Goal: Check status: Check status

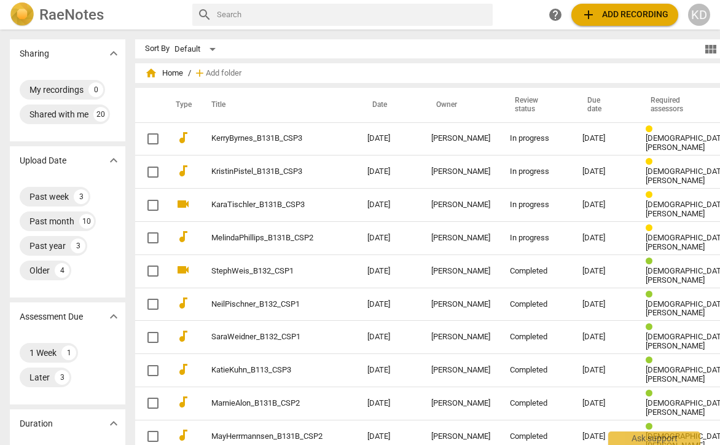
scroll to position [15, 0]
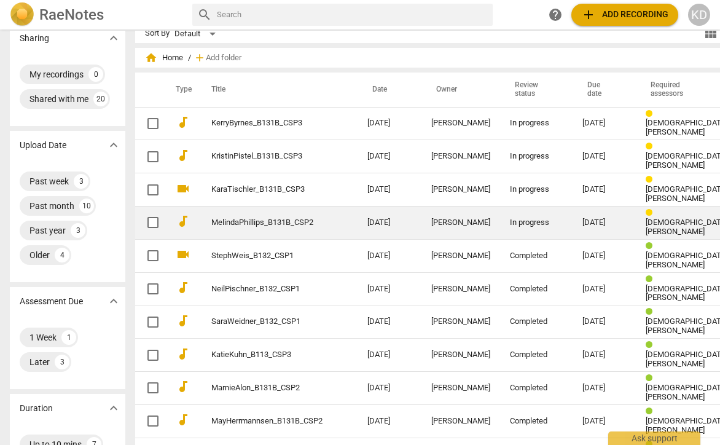
click at [234, 208] on td "MelindaPhillips_B131B_CSP2" at bounding box center [277, 222] width 161 height 33
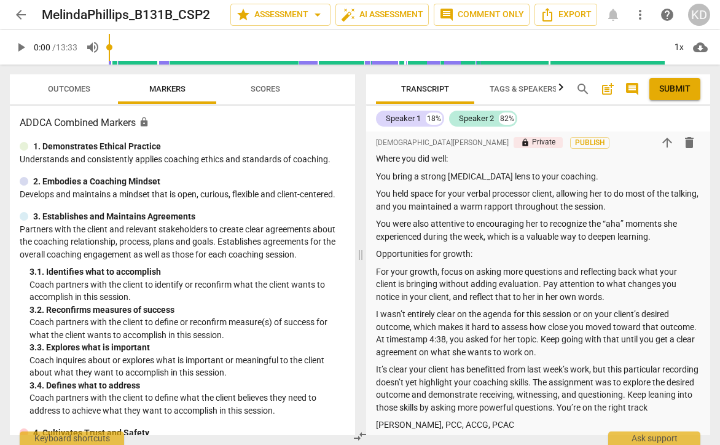
scroll to position [699, 0]
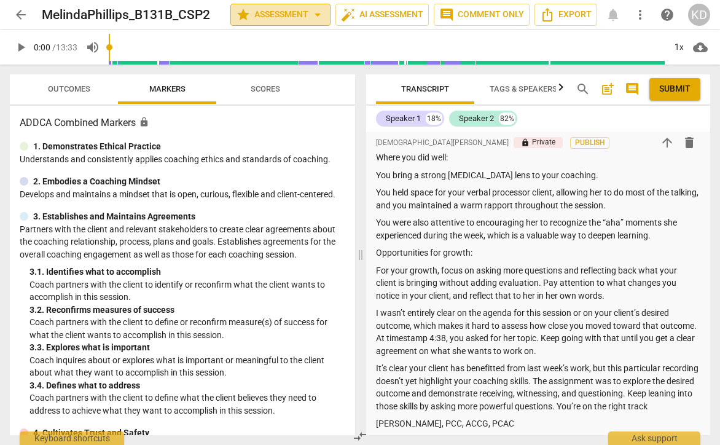
click at [318, 15] on span "arrow_drop_down" at bounding box center [317, 14] width 15 height 15
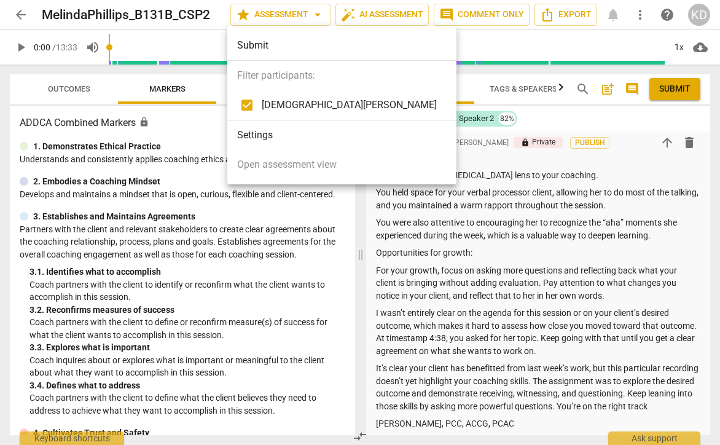
click at [637, 305] on div at bounding box center [360, 222] width 720 height 445
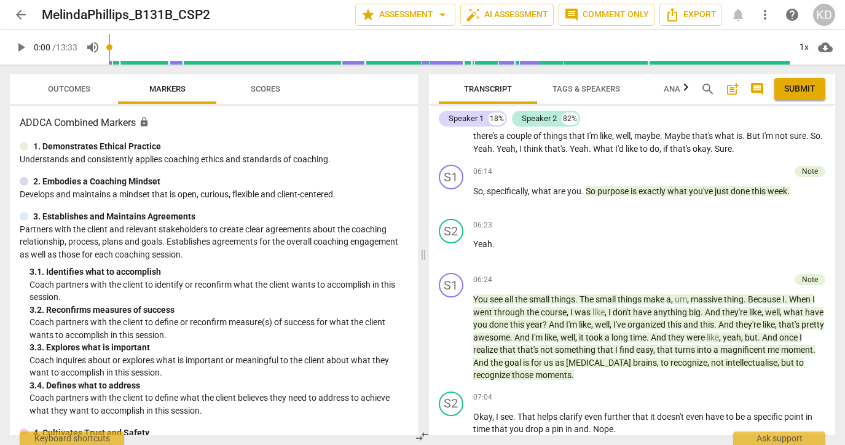
scroll to position [1712, 0]
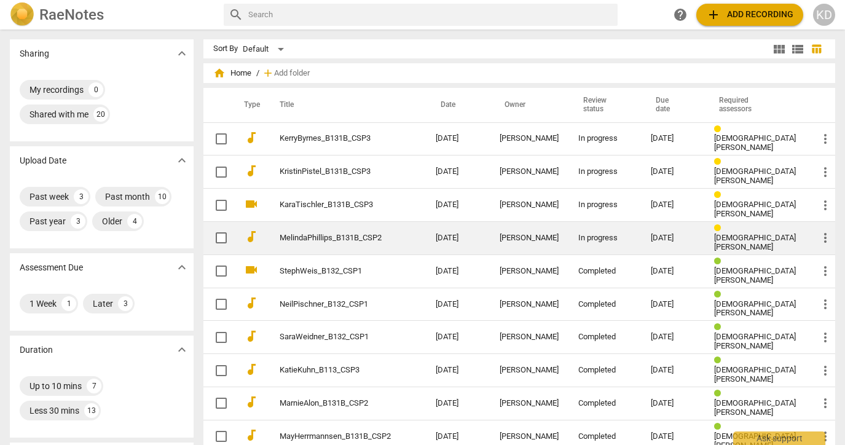
click at [368, 237] on td "MelindaPhillips_B131B_CSP2" at bounding box center [345, 237] width 161 height 33
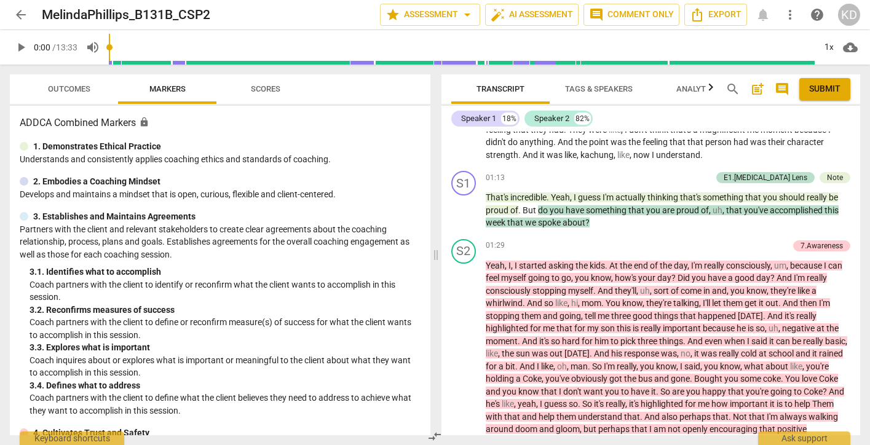
scroll to position [1187, 0]
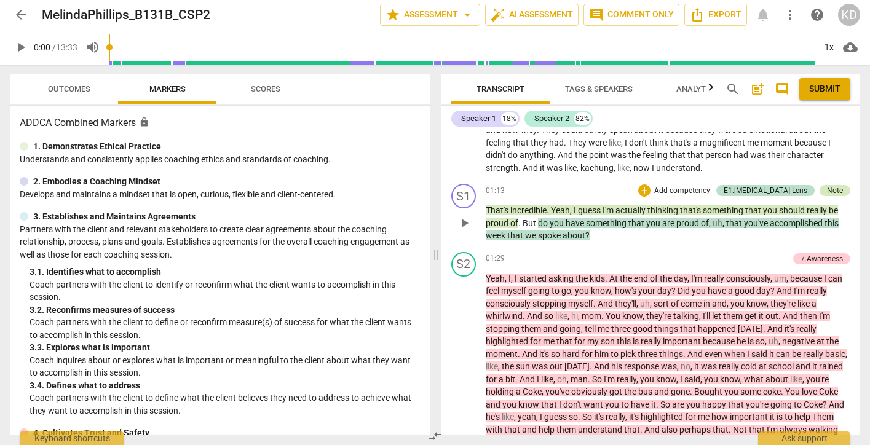
click at [836, 185] on div "Note" at bounding box center [835, 190] width 16 height 11
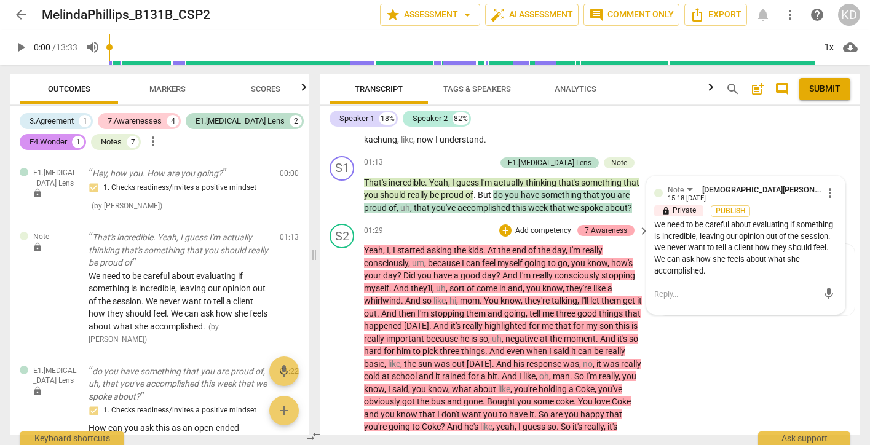
scroll to position [1155, 0]
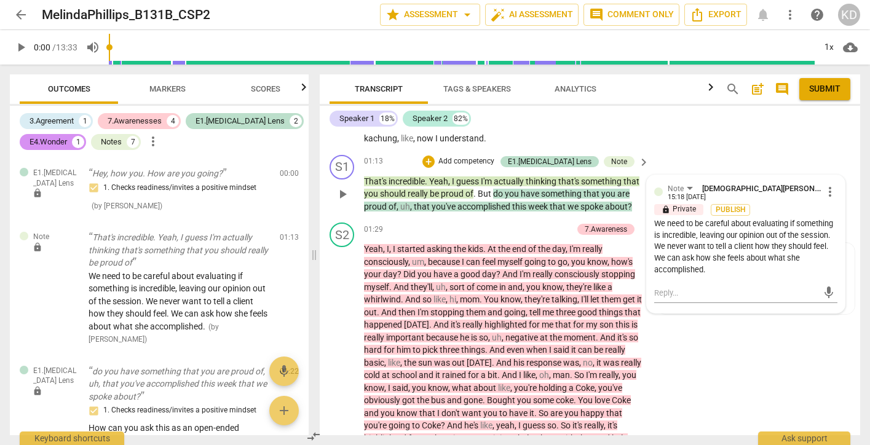
click at [699, 230] on div "We need to be careful about evaluating if something is incredible, leaving our …" at bounding box center [745, 247] width 183 height 58
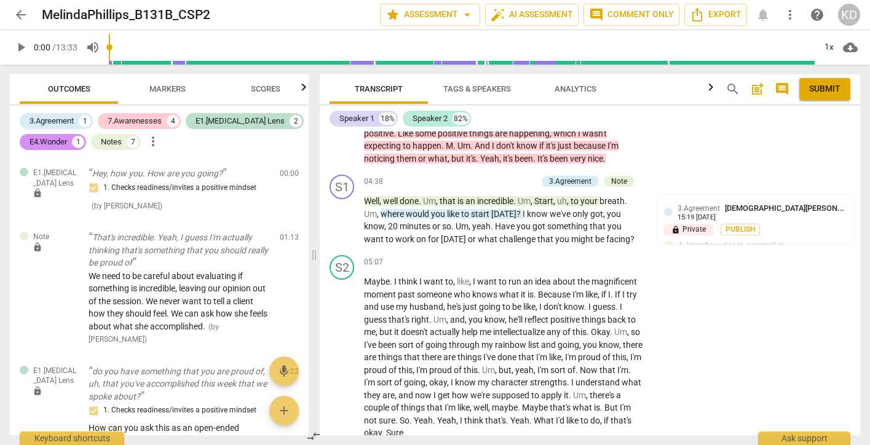
scroll to position [1708, 0]
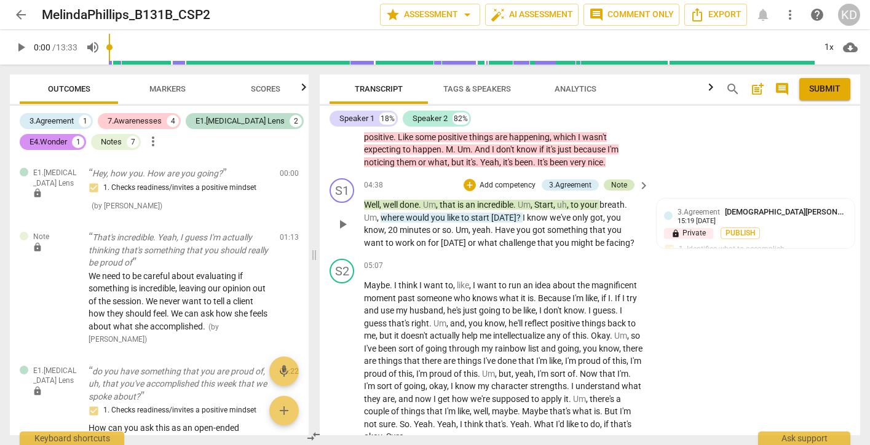
click at [621, 191] on div "Note" at bounding box center [619, 184] width 16 height 11
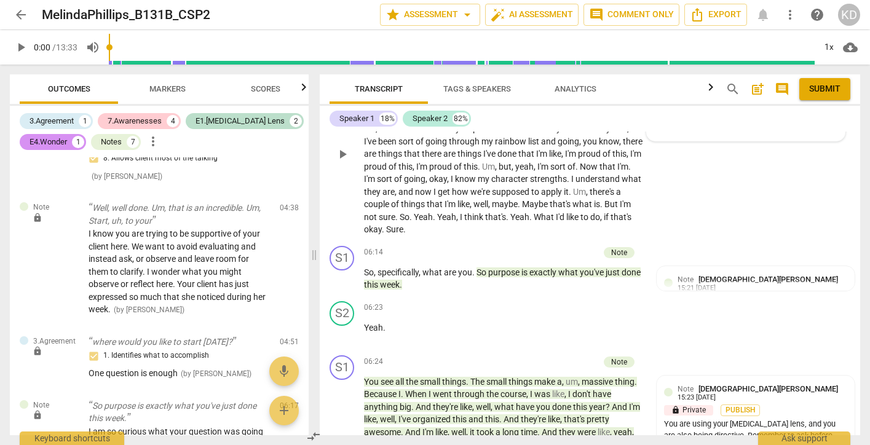
scroll to position [1922, 0]
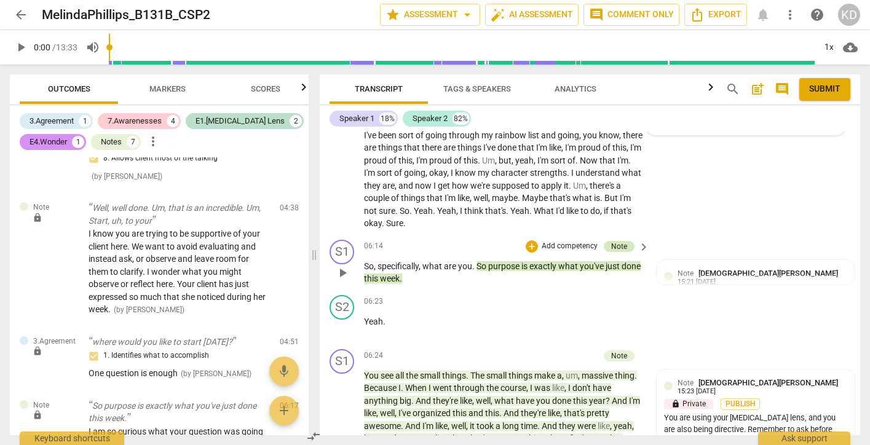
click at [624, 252] on div "Note" at bounding box center [618, 246] width 31 height 11
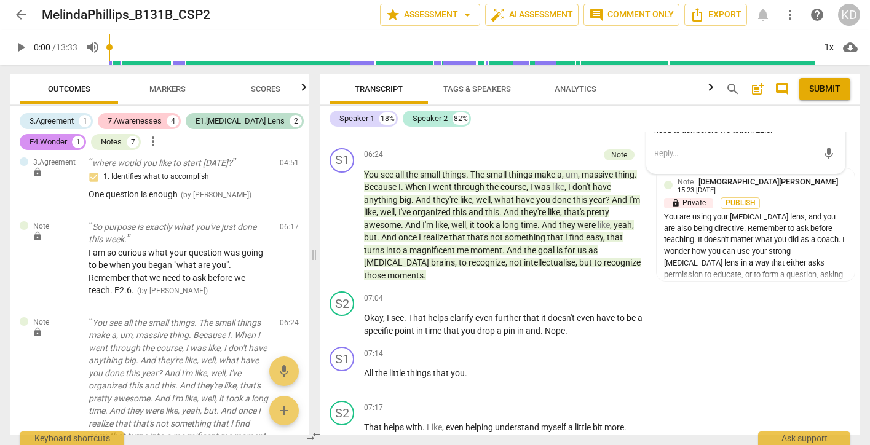
scroll to position [2128, 0]
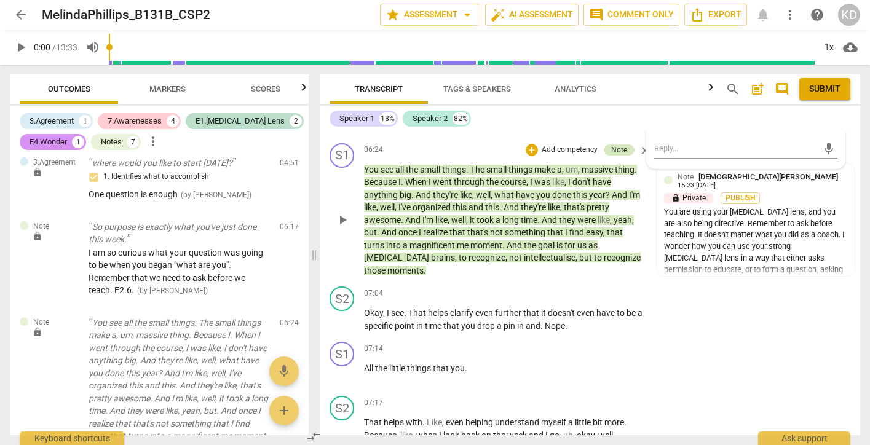
click at [620, 155] on div "Note" at bounding box center [619, 149] width 16 height 11
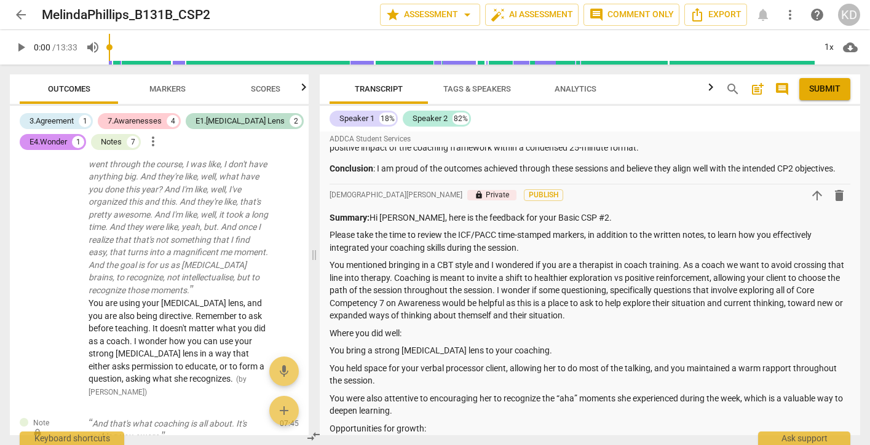
scroll to position [0, 0]
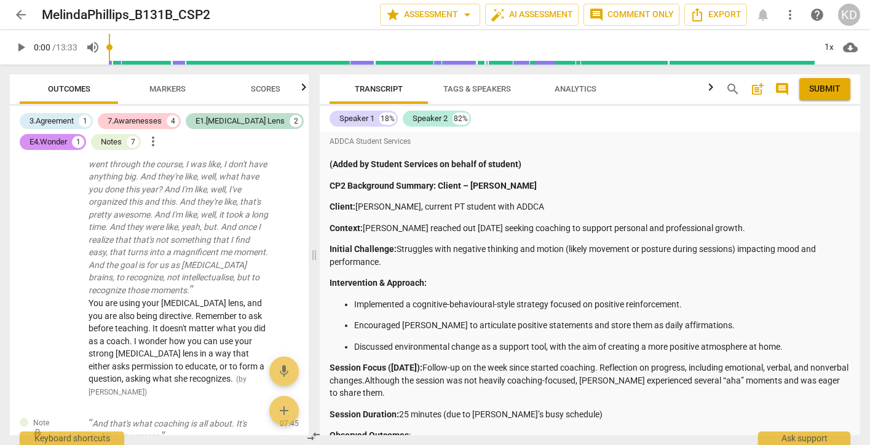
click at [17, 16] on span "arrow_back" at bounding box center [21, 14] width 15 height 15
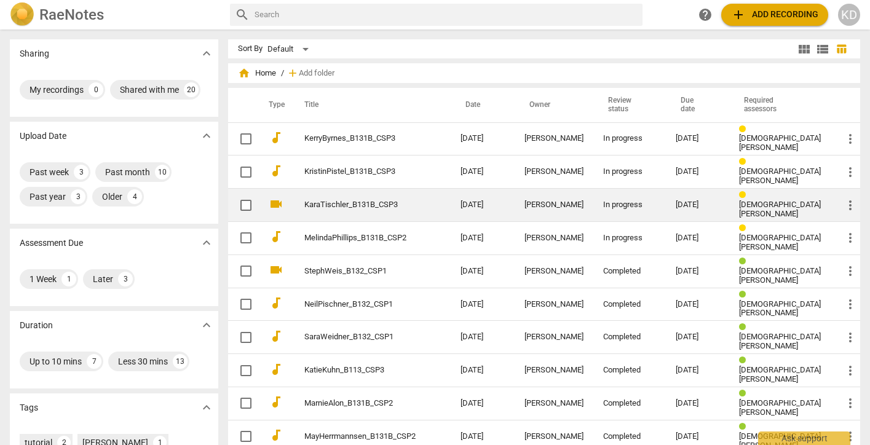
click at [371, 204] on link "KaraTischler_B131B_CSP3" at bounding box center [360, 204] width 112 height 9
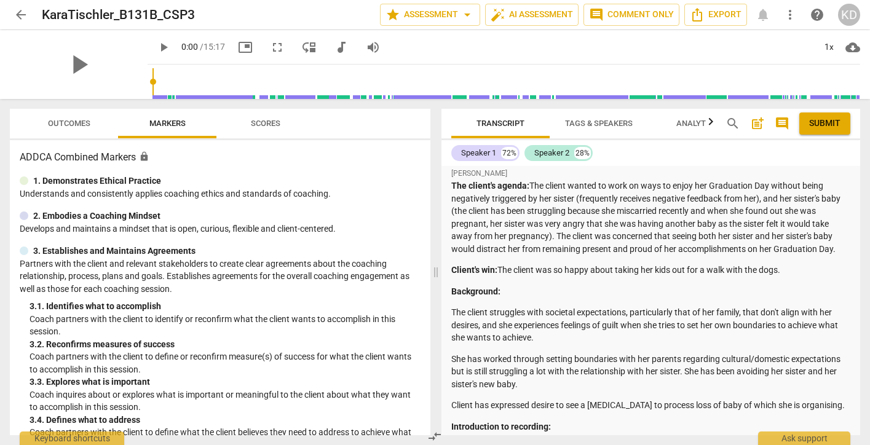
scroll to position [57, 0]
